Goal: Task Accomplishment & Management: Use online tool/utility

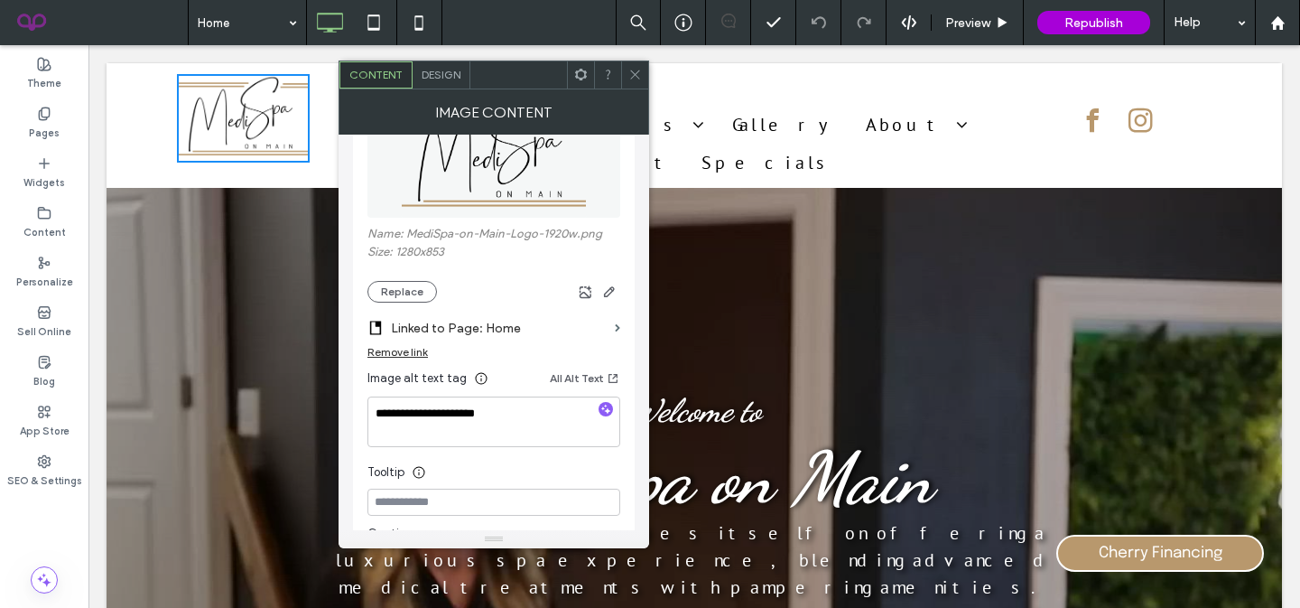
click at [574, 76] on icon at bounding box center [581, 75] width 14 height 14
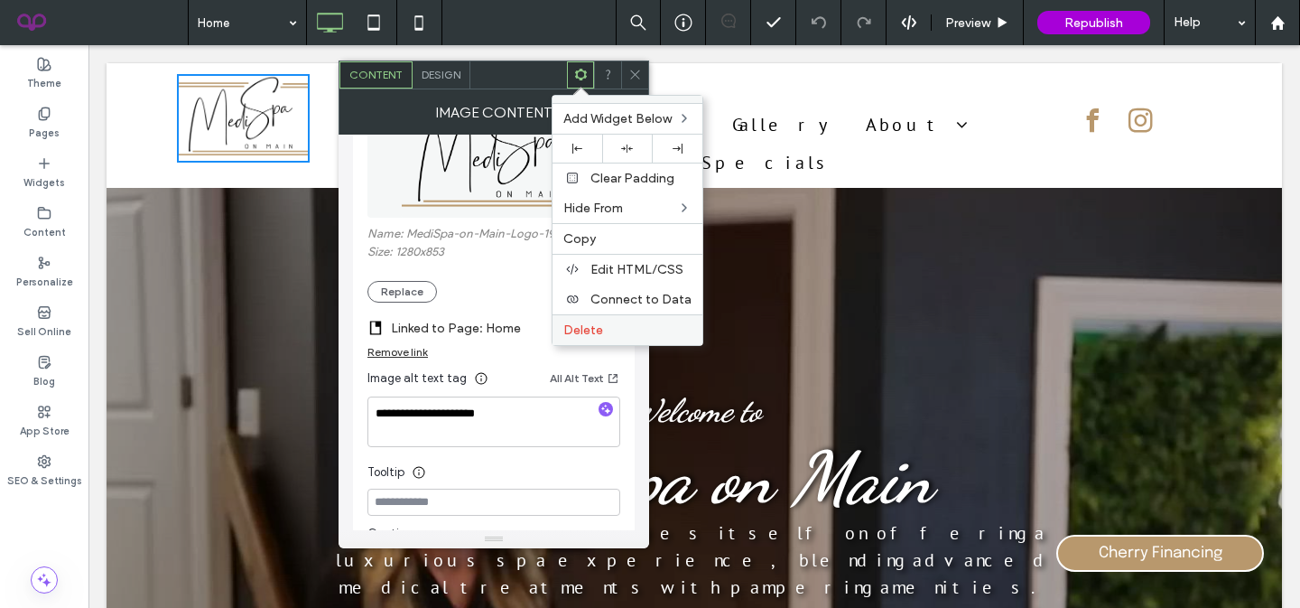
click at [620, 329] on label "Delete" at bounding box center [627, 329] width 128 height 15
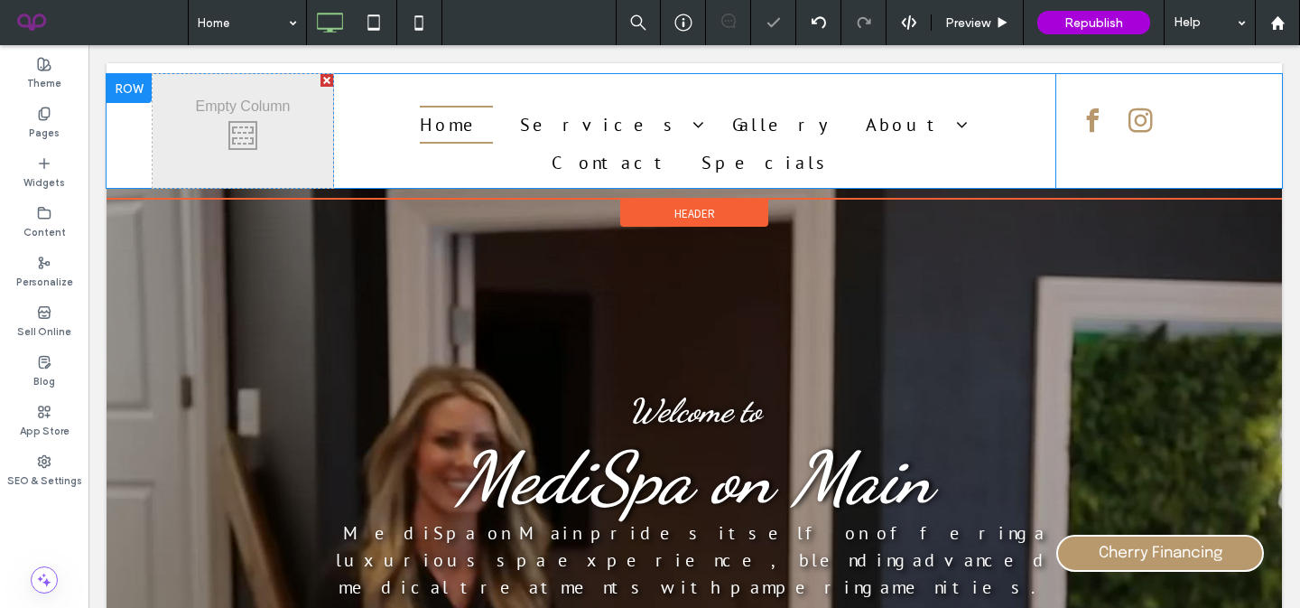
click at [224, 123] on div "Click To Paste" at bounding box center [243, 131] width 181 height 114
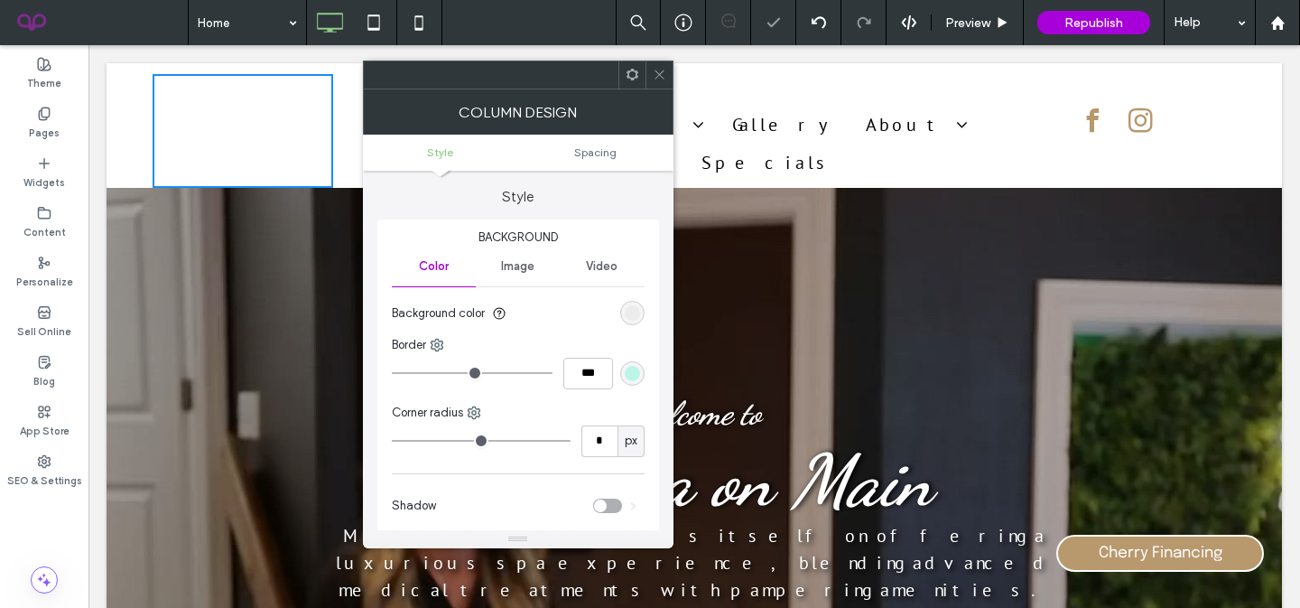
click at [638, 85] on span at bounding box center [633, 74] width 14 height 27
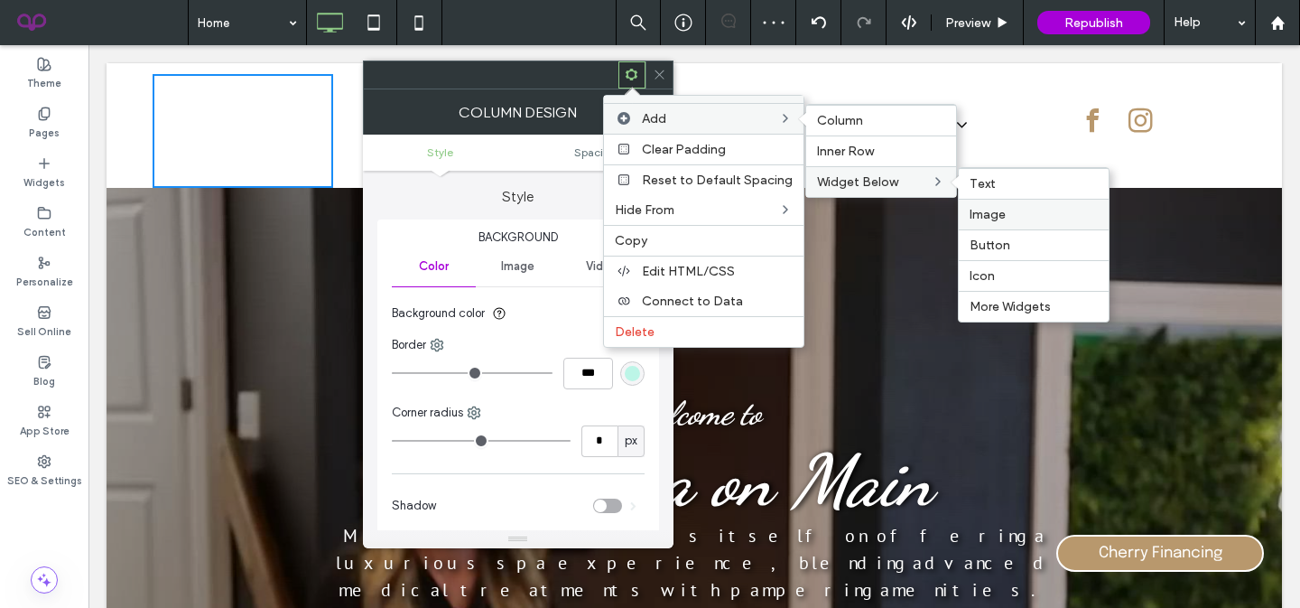
click at [1000, 213] on label "Image" at bounding box center [1034, 214] width 128 height 15
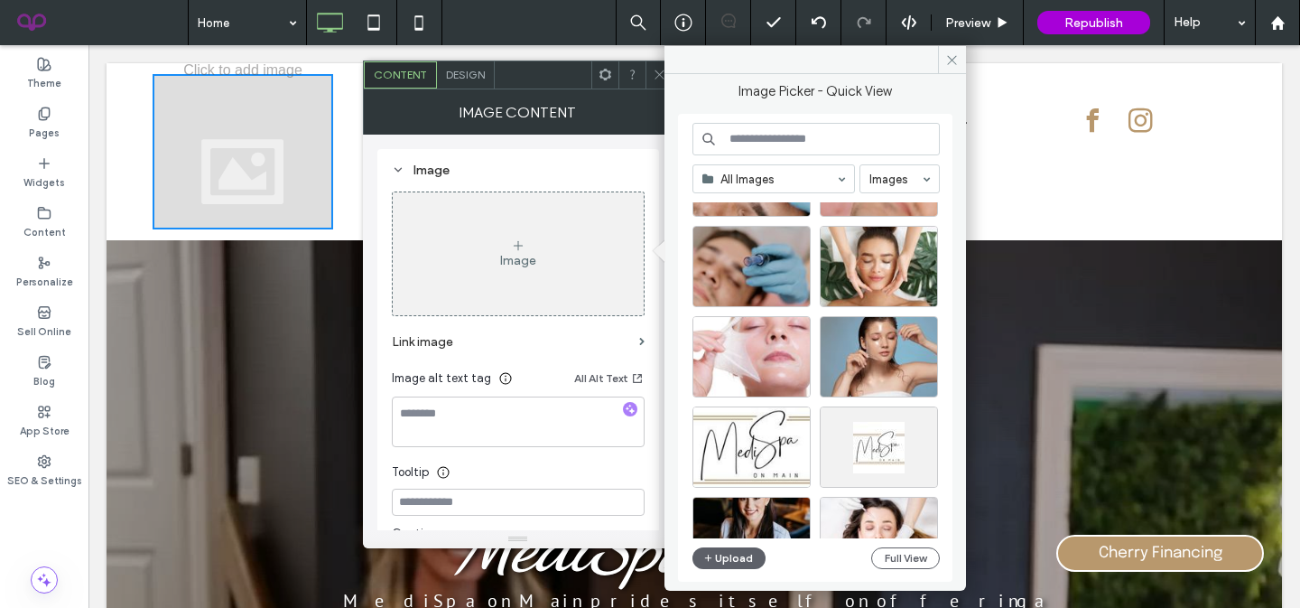
scroll to position [19207, 0]
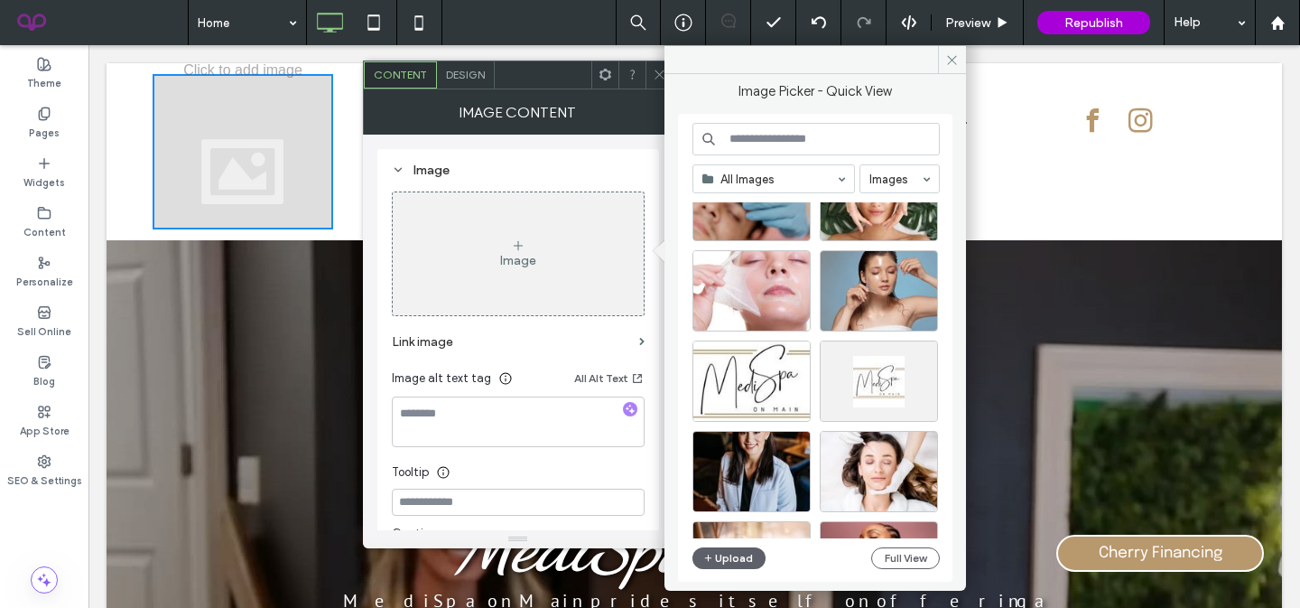
click at [792, 132] on input at bounding box center [815, 139] width 247 height 32
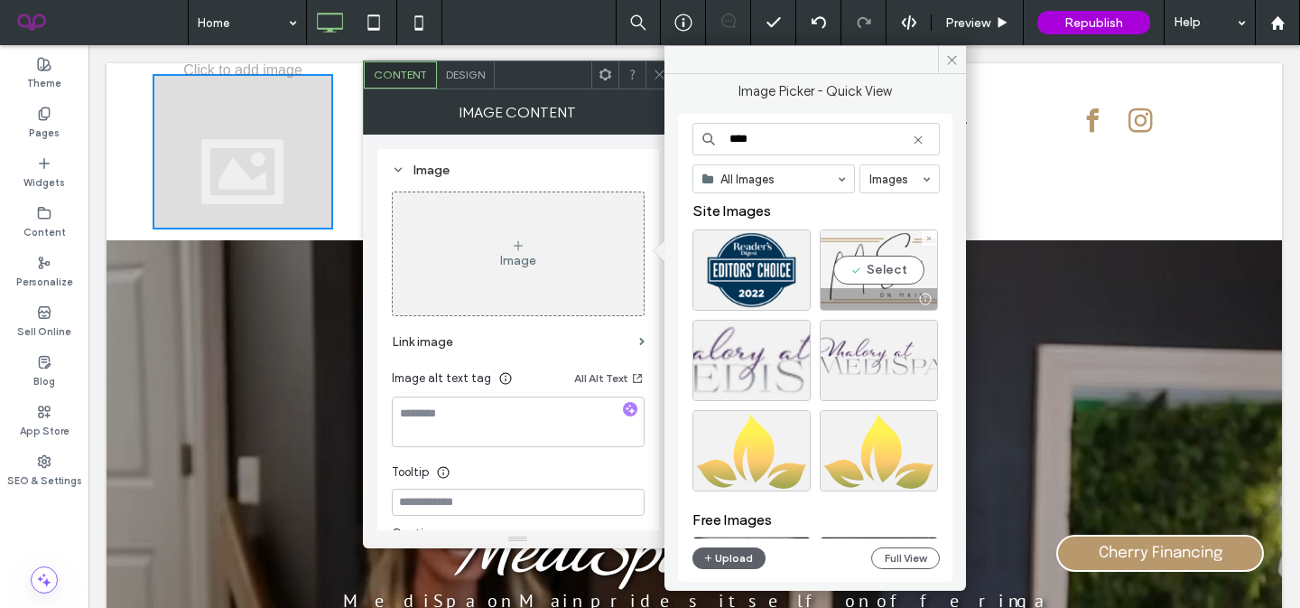
type input "****"
click at [909, 269] on div "Select" at bounding box center [879, 269] width 118 height 81
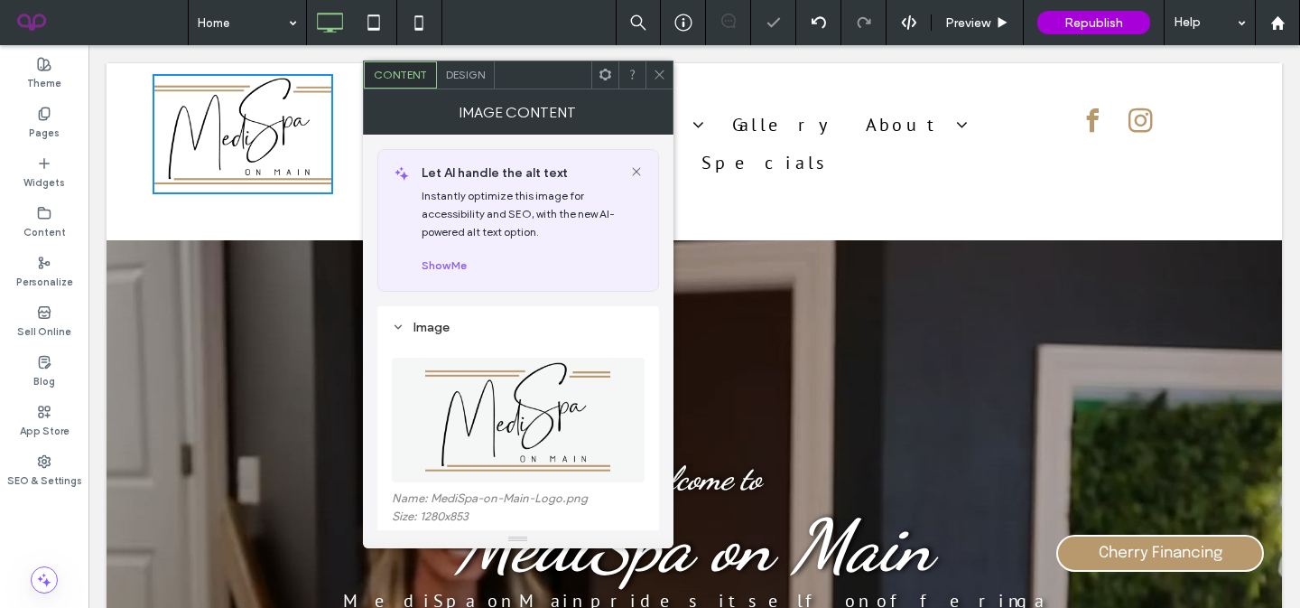
click at [656, 69] on icon at bounding box center [660, 75] width 14 height 14
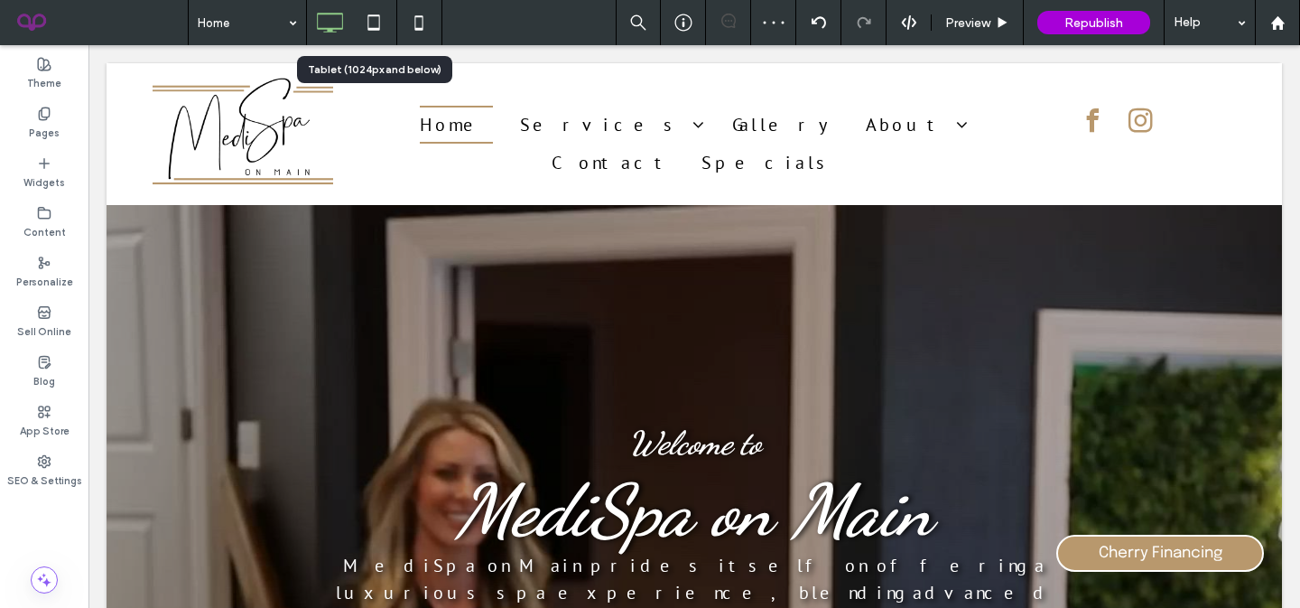
click at [376, 30] on icon at bounding box center [374, 23] width 36 height 36
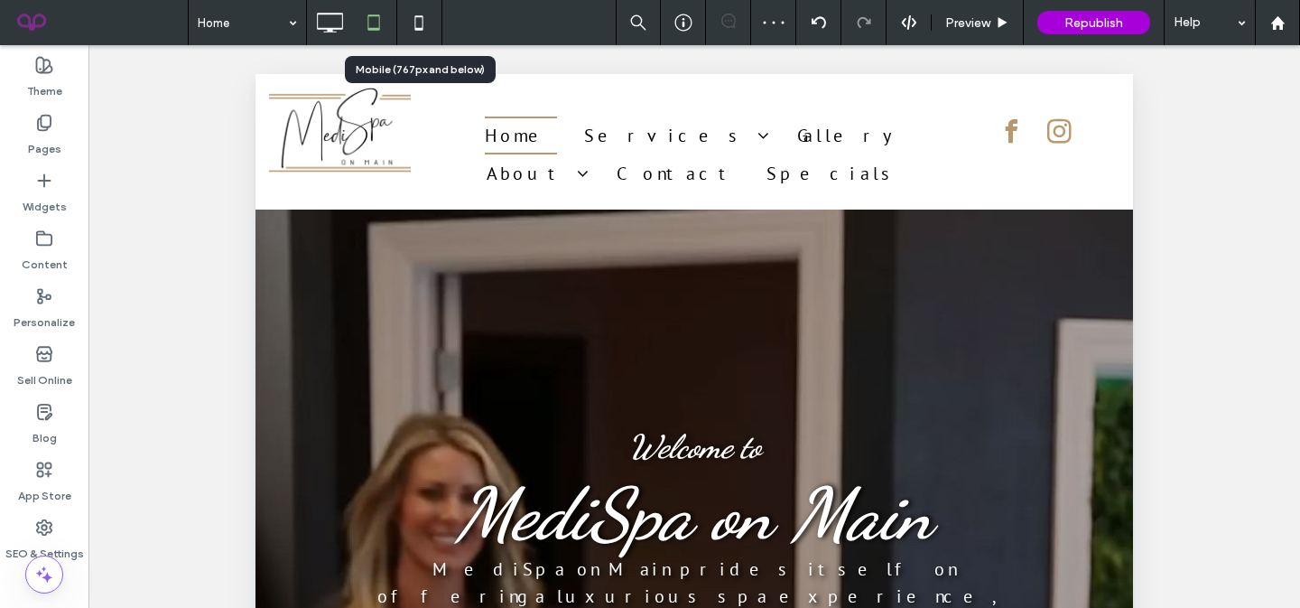
click at [428, 22] on icon at bounding box center [419, 23] width 36 height 36
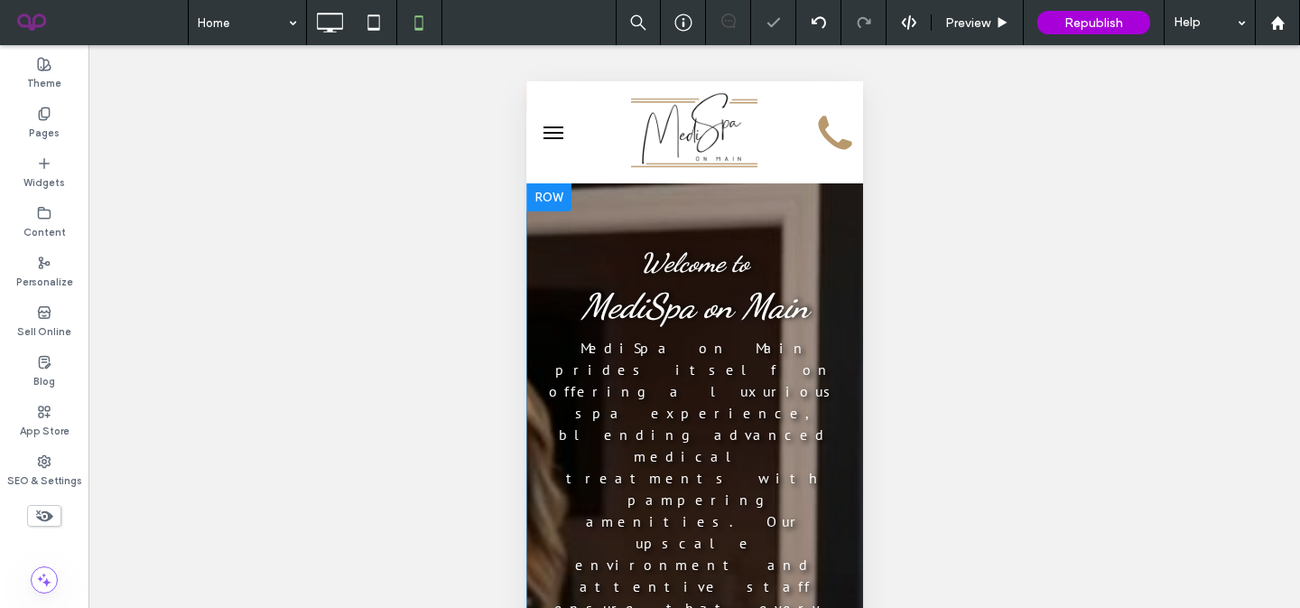
scroll to position [0, 0]
click at [318, 22] on icon at bounding box center [329, 23] width 36 height 36
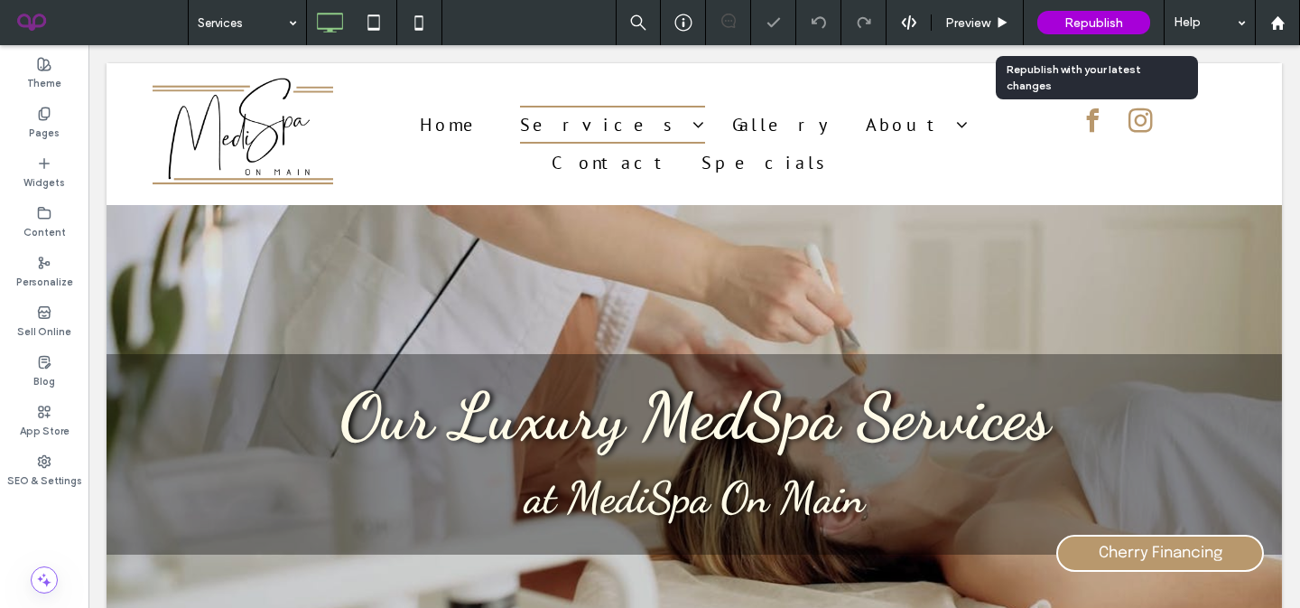
click at [1093, 27] on span "Republish" at bounding box center [1093, 22] width 59 height 15
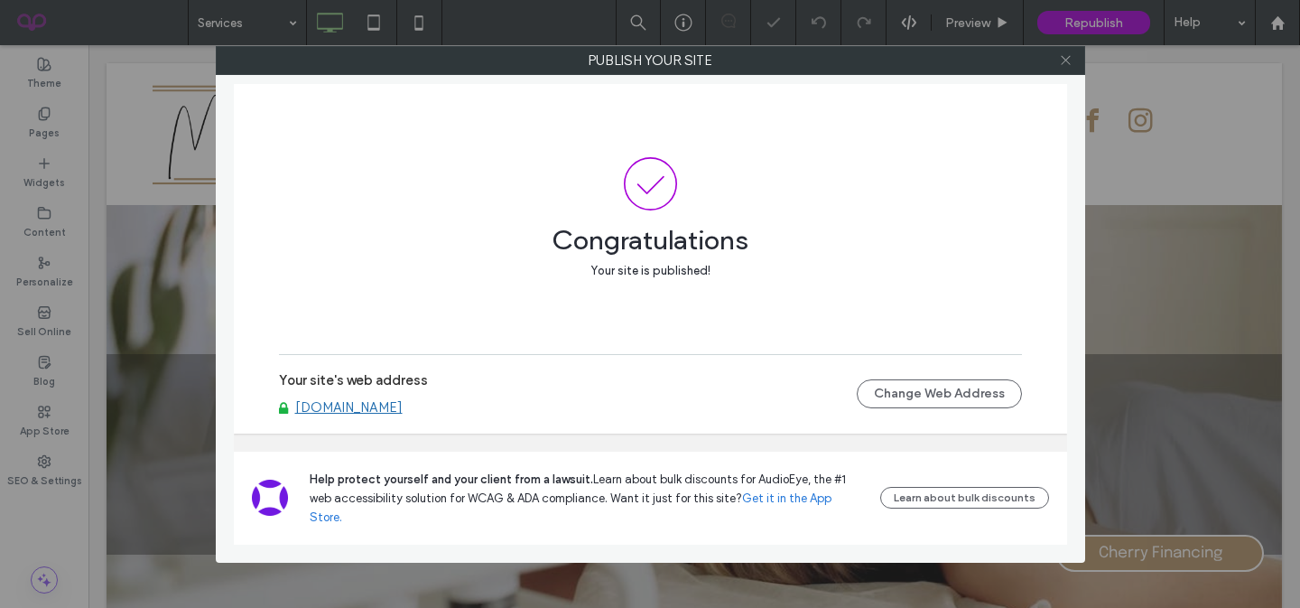
click at [1066, 70] on span at bounding box center [1066, 60] width 14 height 27
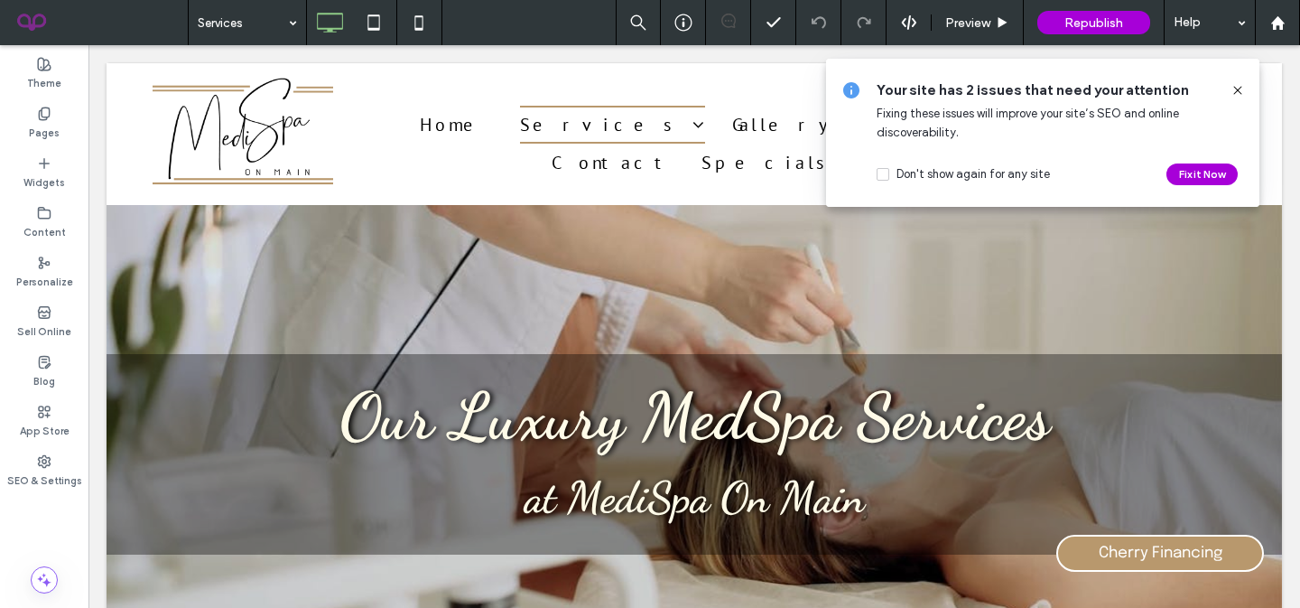
click at [1238, 88] on use at bounding box center [1237, 90] width 8 height 8
